Goal: Task Accomplishment & Management: Complete application form

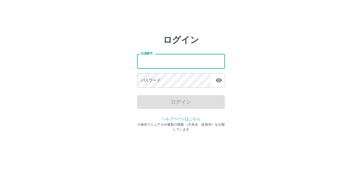
drag, startPoint x: 0, startPoint y: 0, endPoint x: 163, endPoint y: 62, distance: 174.9
click at [163, 62] on input "社員番号" at bounding box center [181, 61] width 88 height 15
type input "*******"
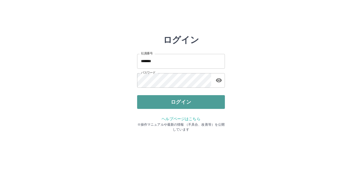
click at [176, 103] on button "ログイン" at bounding box center [181, 102] width 88 height 14
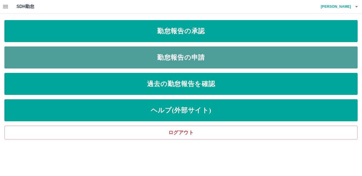
click at [192, 56] on link "勤怠報告の申請" at bounding box center [180, 57] width 353 height 22
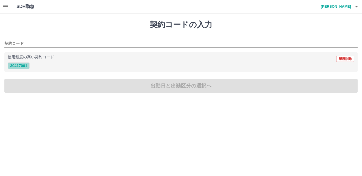
click at [20, 65] on button "30417001" at bounding box center [19, 65] width 22 height 7
type input "********"
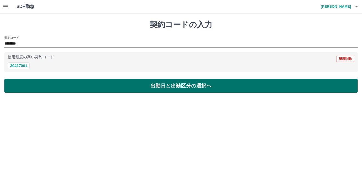
click at [54, 87] on button "出勤日と出勤区分の選択へ" at bounding box center [180, 86] width 353 height 14
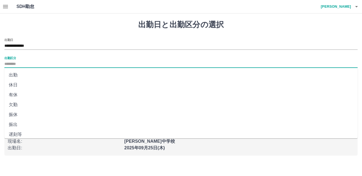
click at [53, 65] on input "出勤区分" at bounding box center [180, 64] width 353 height 7
click at [17, 76] on li "出勤" at bounding box center [180, 75] width 353 height 10
type input "**"
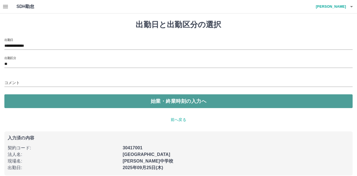
click at [33, 100] on button "始業・終業時刻の入力へ" at bounding box center [178, 101] width 349 height 14
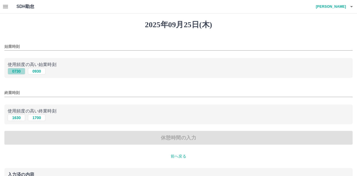
click at [20, 71] on button "0730" at bounding box center [17, 71] width 18 height 7
type input "****"
click at [18, 115] on button "1630" at bounding box center [17, 117] width 18 height 7
type input "****"
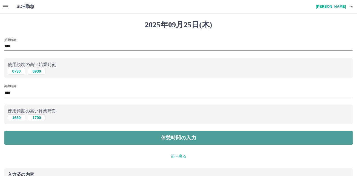
click at [38, 137] on button "休憩時間の入力" at bounding box center [178, 138] width 349 height 14
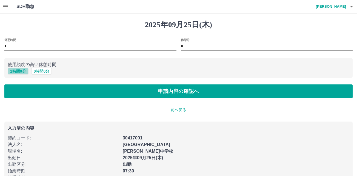
click at [23, 72] on button "1 時間 0 分" at bounding box center [18, 71] width 21 height 7
type input "*"
click at [27, 57] on div "休憩時間 * 休憩分 * 使用頻度の高い休憩時間 1 時間 0 分 0 時間 0 分 申請内容の確認へ" at bounding box center [178, 68] width 349 height 60
click at [20, 73] on button "1 時間 0 分" at bounding box center [18, 71] width 21 height 7
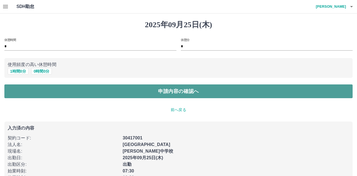
click at [33, 89] on button "申請内容の確認へ" at bounding box center [178, 91] width 349 height 14
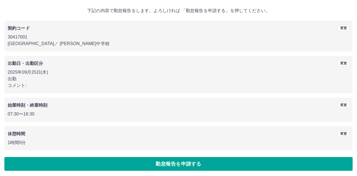
scroll to position [30, 0]
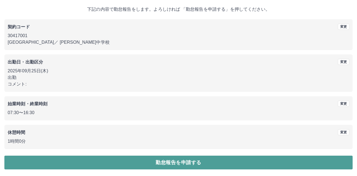
click at [49, 163] on button "勤怠報告を申請する" at bounding box center [178, 162] width 349 height 14
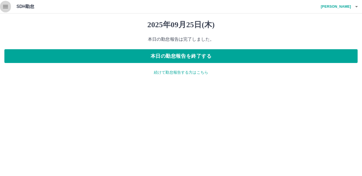
click at [7, 7] on icon "button" at bounding box center [5, 6] width 7 height 7
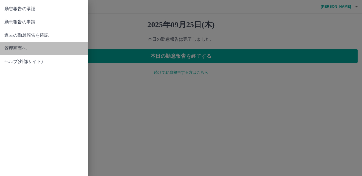
click at [15, 47] on span "管理画面へ" at bounding box center [43, 48] width 79 height 7
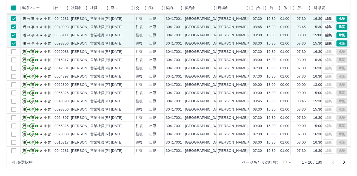
scroll to position [29, 0]
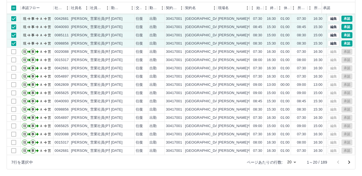
click at [288, 162] on body "SDH勤怠 小滝　夏江 勤務実績承認 前月 2025年09月 次月 今月 月選択 承認モード 削除モード 一括承認 列一覧 0 フィルター 行間隔 エクスポー…" at bounding box center [181, 60] width 362 height 232
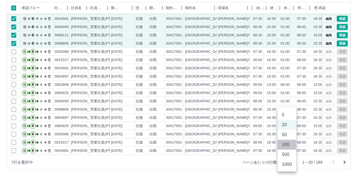
click at [284, 147] on li "100" at bounding box center [287, 144] width 19 height 10
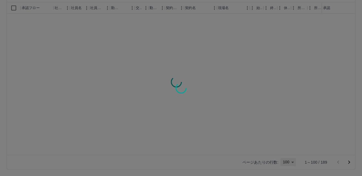
type input "***"
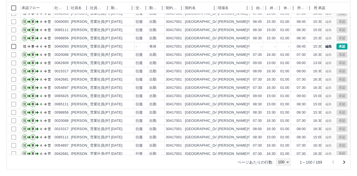
scroll to position [154, 0]
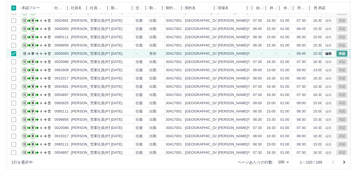
click at [338, 52] on button "承認" at bounding box center [342, 53] width 11 height 6
click at [337, 53] on button "承認" at bounding box center [342, 53] width 11 height 6
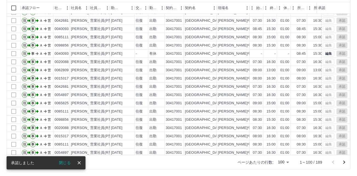
drag, startPoint x: 81, startPoint y: 159, endPoint x: 64, endPoint y: 162, distance: 16.4
click at [64, 162] on div "閉じる" at bounding box center [66, 162] width 33 height 8
click at [64, 162] on button "閉じる" at bounding box center [65, 162] width 21 height 8
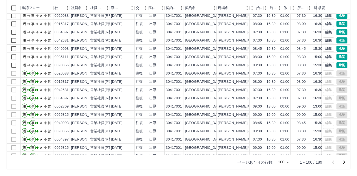
scroll to position [0, 0]
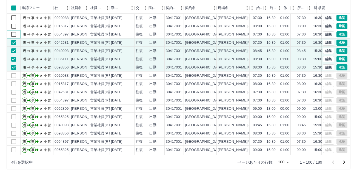
click at [12, 24] on div "現 事 Ａ 営 0020088 小滝　夏江 営業社員(R契約) 2025-09-25 往復 出勤 30417001 練馬区 谷原中学校 07:30 16:30…" at bounding box center [215, 96] width 417 height 165
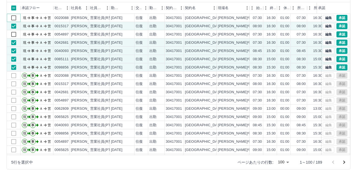
click at [14, 34] on div "現 事 Ａ 営 0020088 小滝　夏江 営業社員(R契約) 2025-09-25 往復 出勤 30417001 練馬区 谷原中学校 07:30 16:30…" at bounding box center [215, 96] width 417 height 165
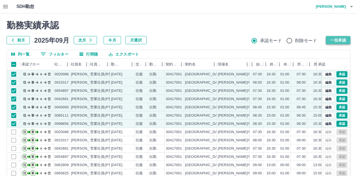
click at [335, 39] on button "一括承認" at bounding box center [338, 40] width 25 height 8
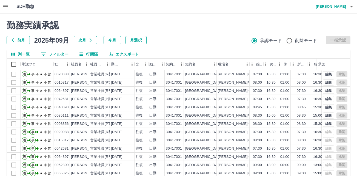
click at [344, 1] on h4 "小滝　夏江" at bounding box center [329, 6] width 33 height 13
